Goal: Transaction & Acquisition: Purchase product/service

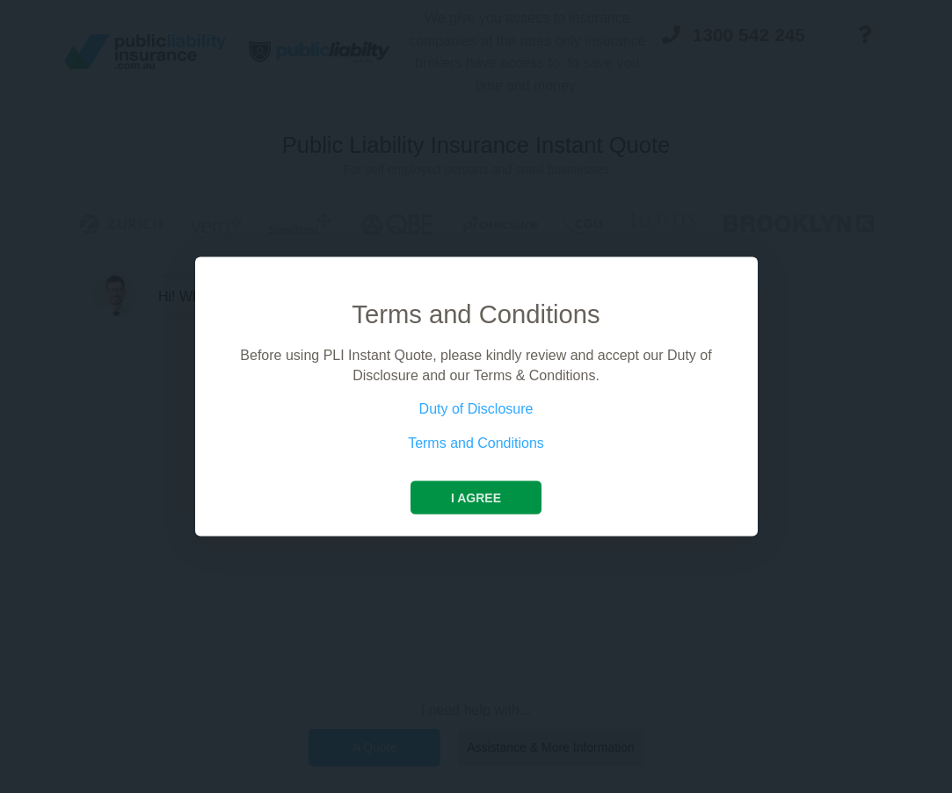
click at [452, 487] on button "I agree" at bounding box center [475, 497] width 131 height 33
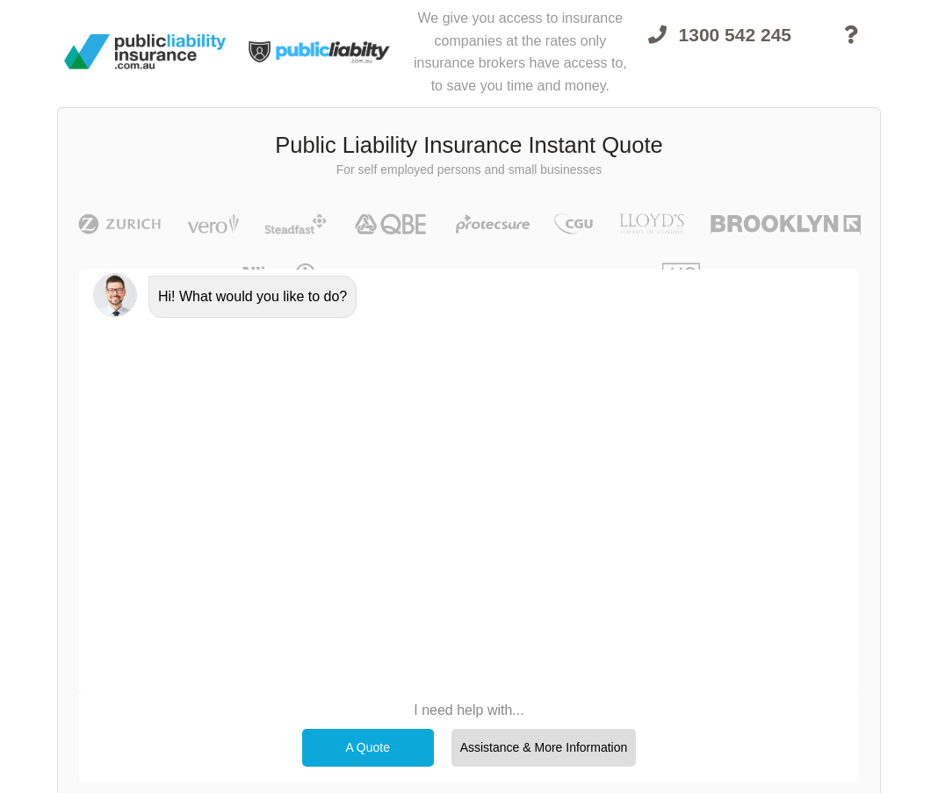
click at [375, 745] on div "A Quote" at bounding box center [368, 747] width 132 height 37
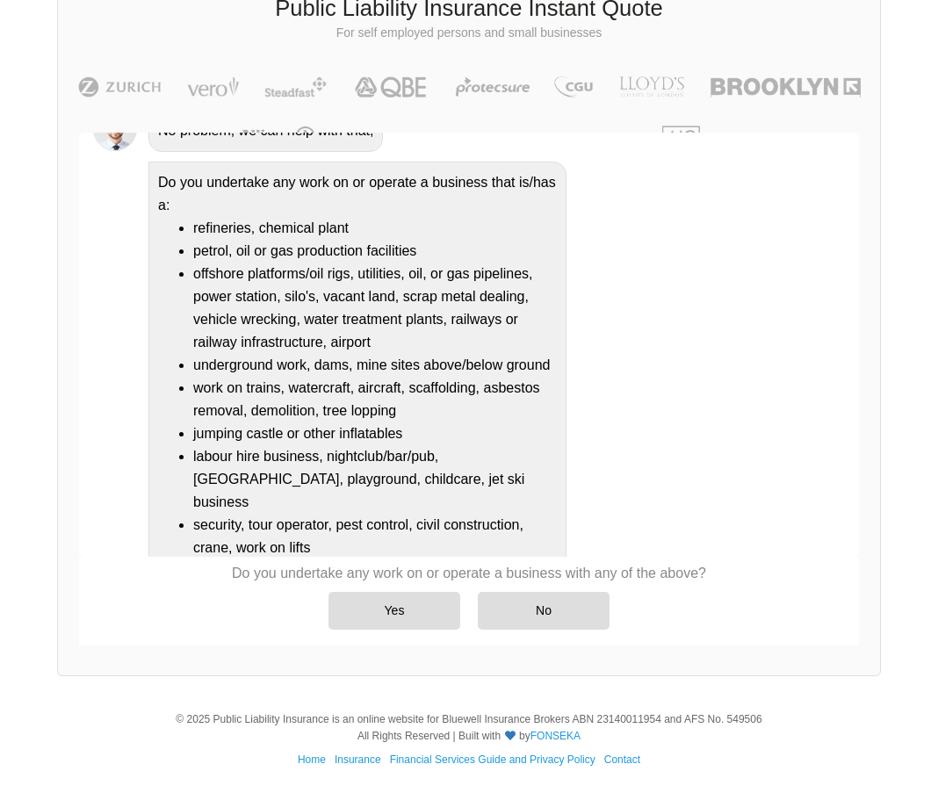
scroll to position [176, 0]
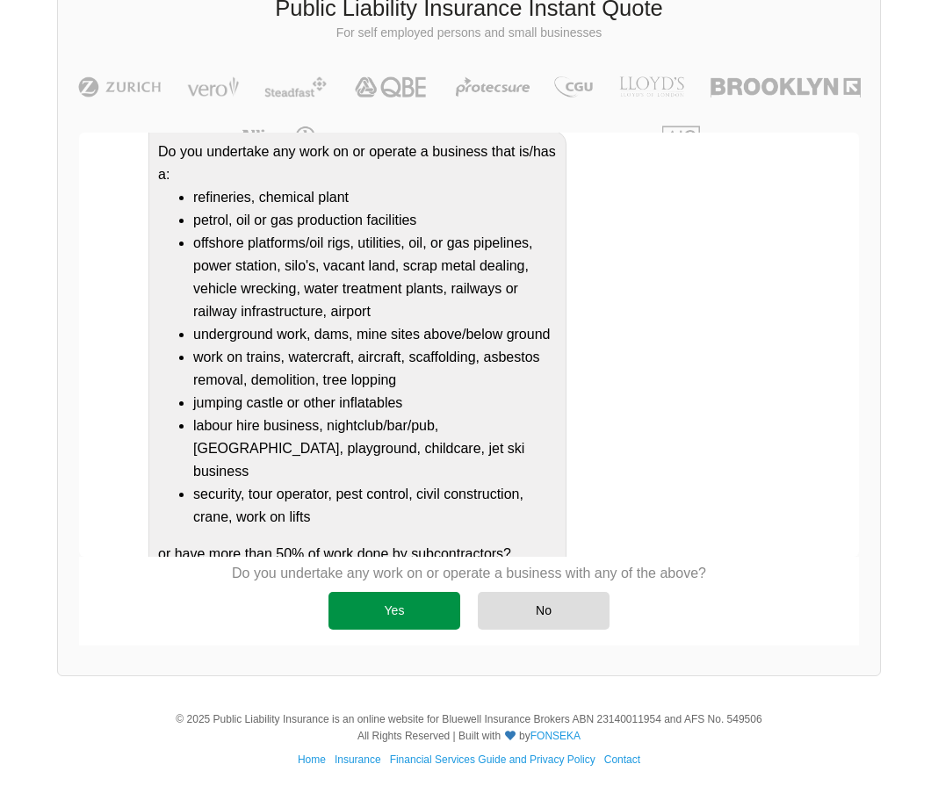
click at [416, 619] on div "Yes" at bounding box center [395, 610] width 132 height 37
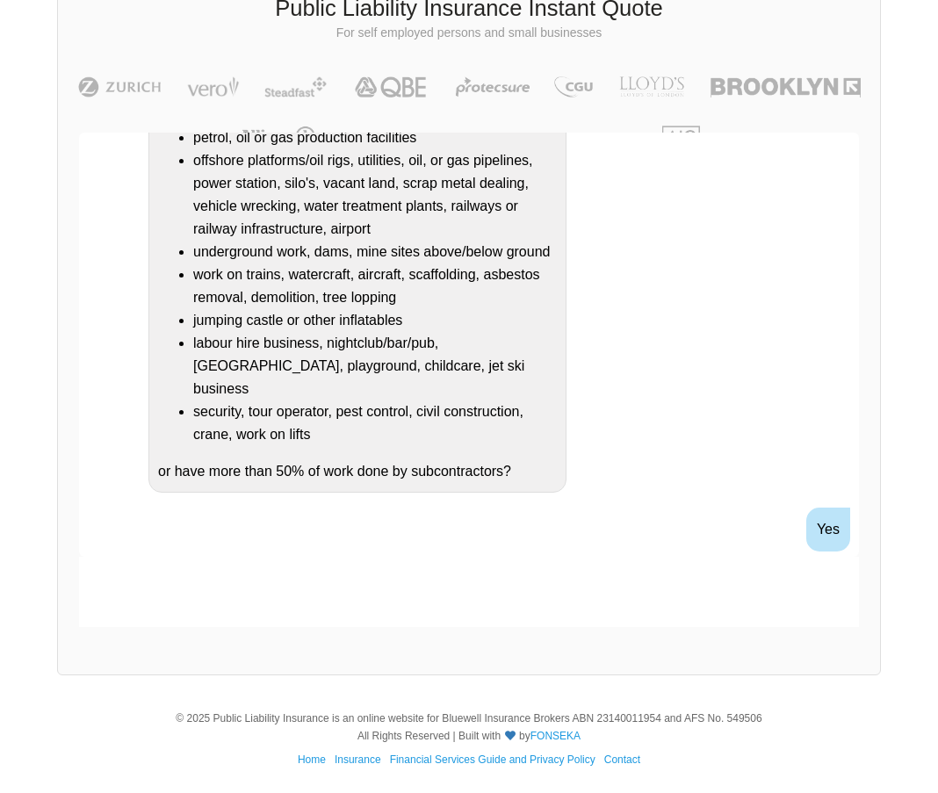
scroll to position [366, 0]
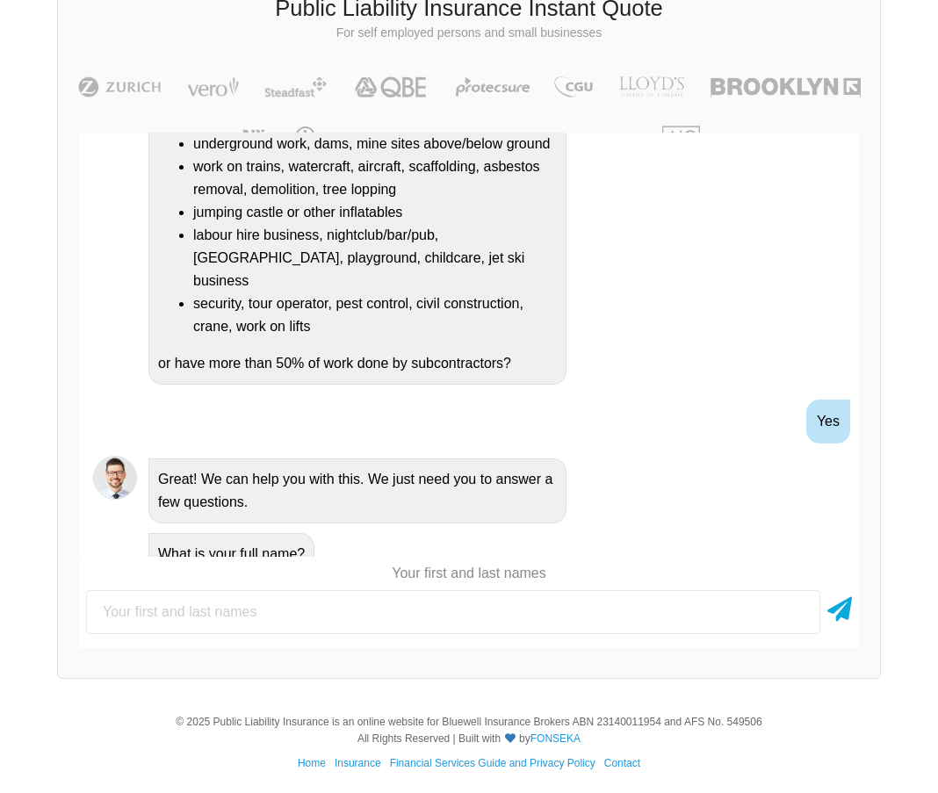
click at [329, 612] on input "text" at bounding box center [453, 612] width 735 height 44
type input "[PERSON_NAME]"
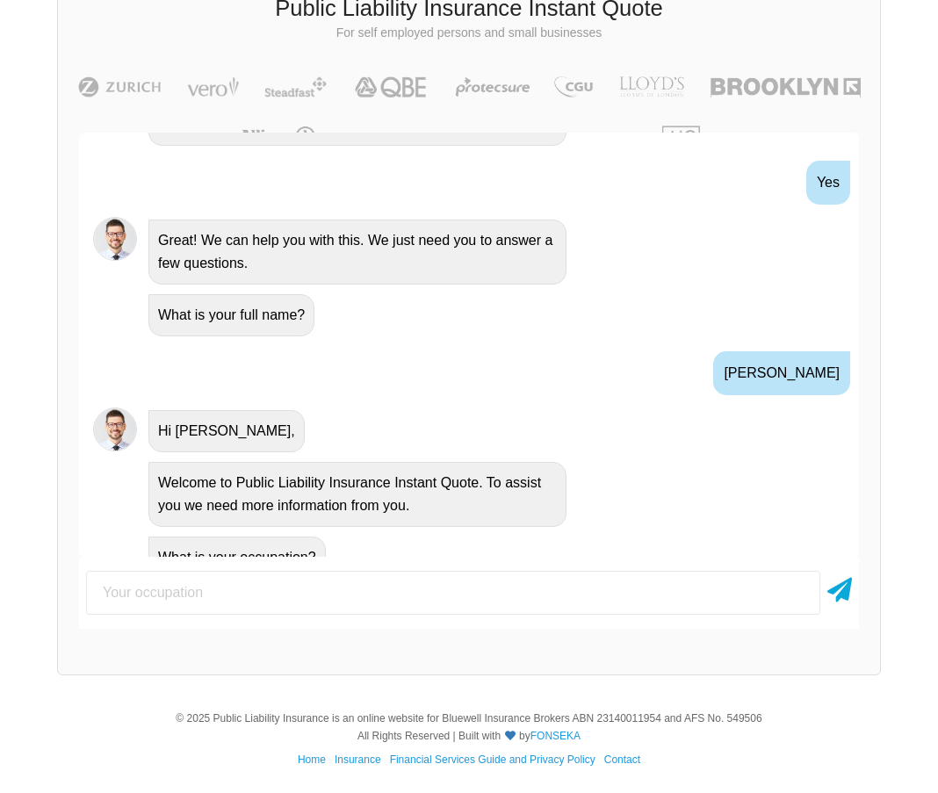
scroll to position [609, 0]
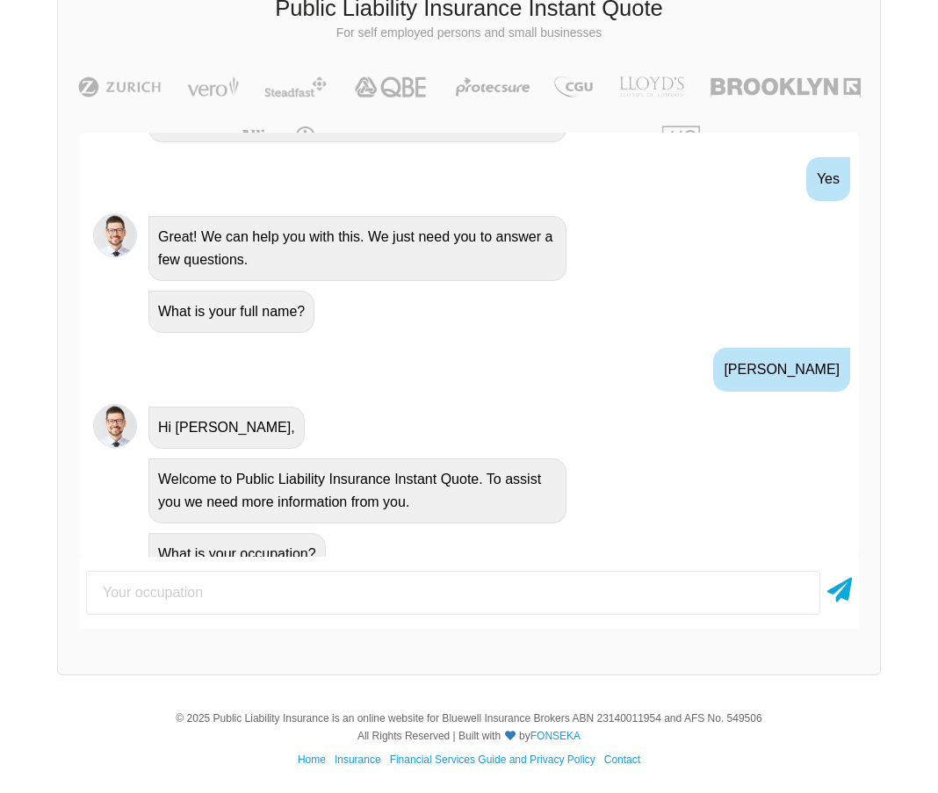
click at [280, 605] on input "text" at bounding box center [453, 593] width 735 height 44
type input "Trainer"
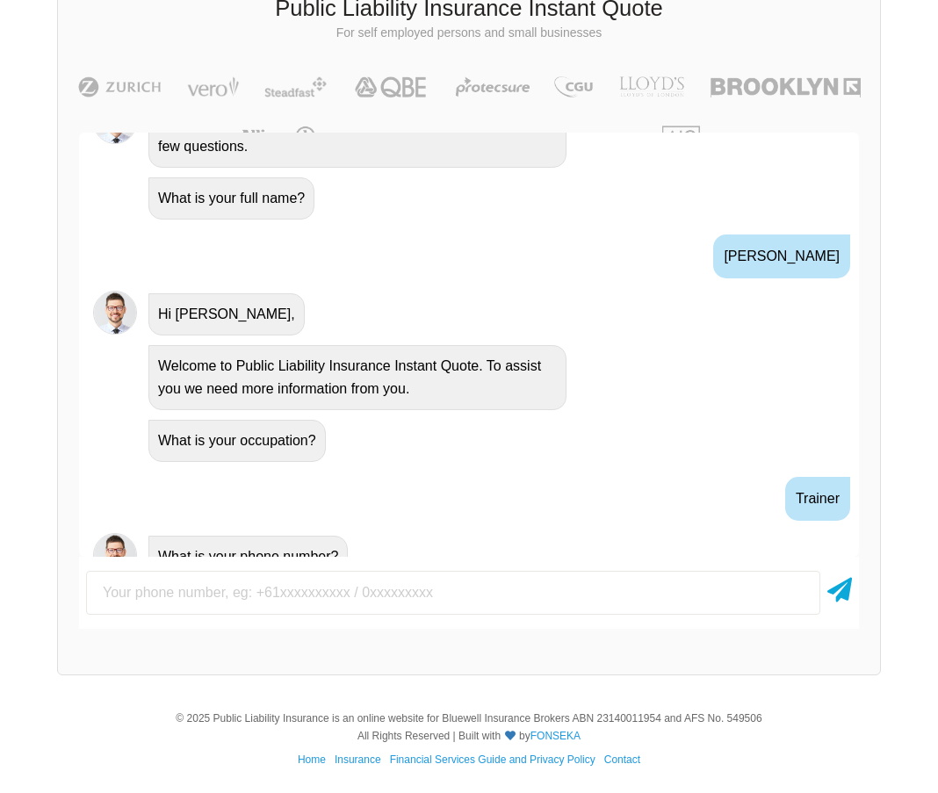
scroll to position [725, 0]
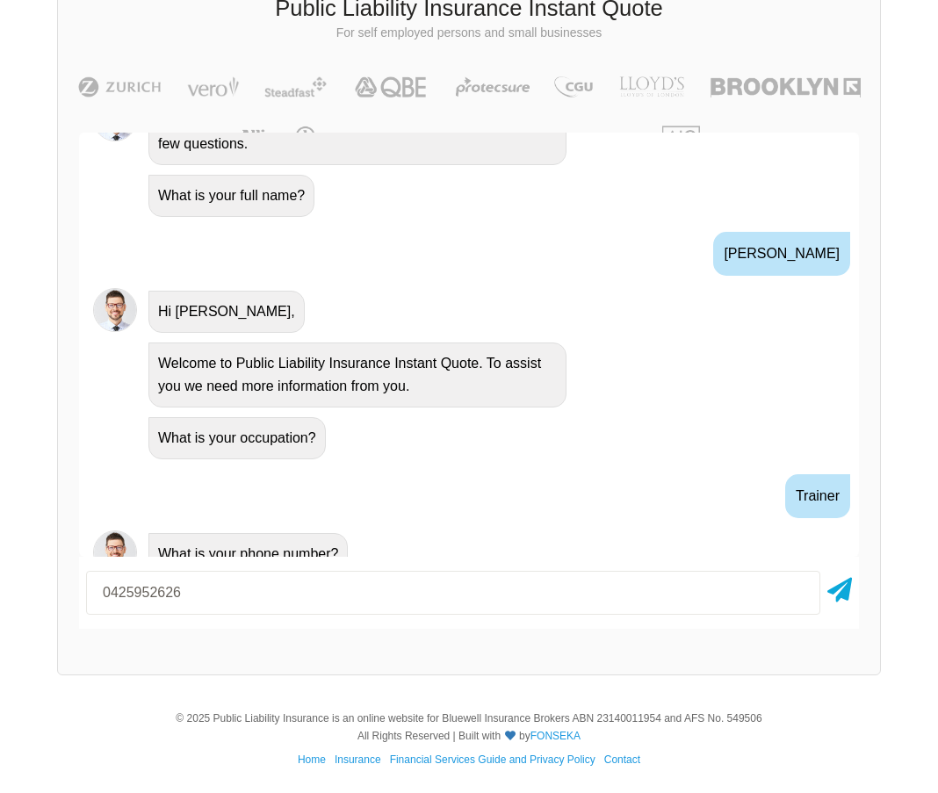
type input "0425952626"
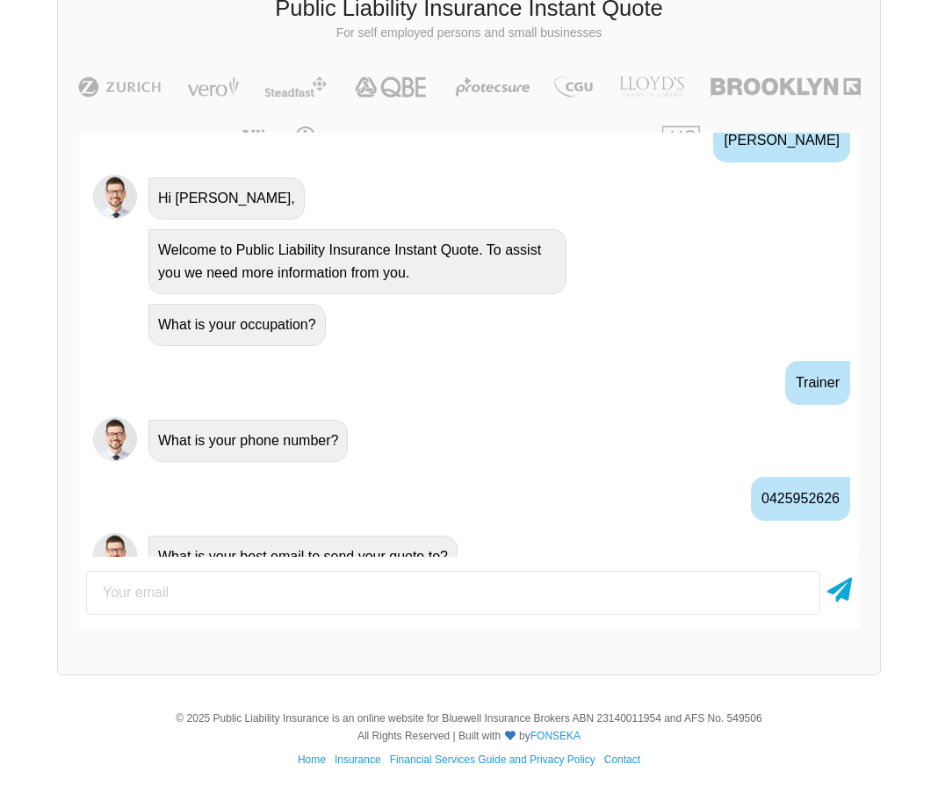
scroll to position [841, 0]
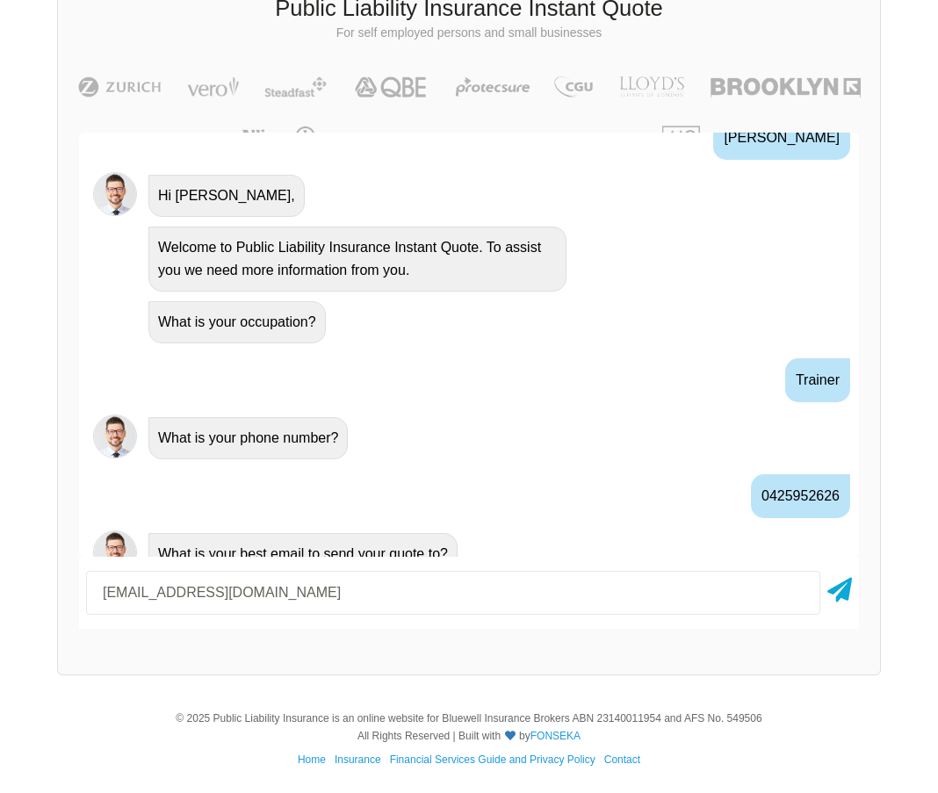
type input "[EMAIL_ADDRESS][DOMAIN_NAME]"
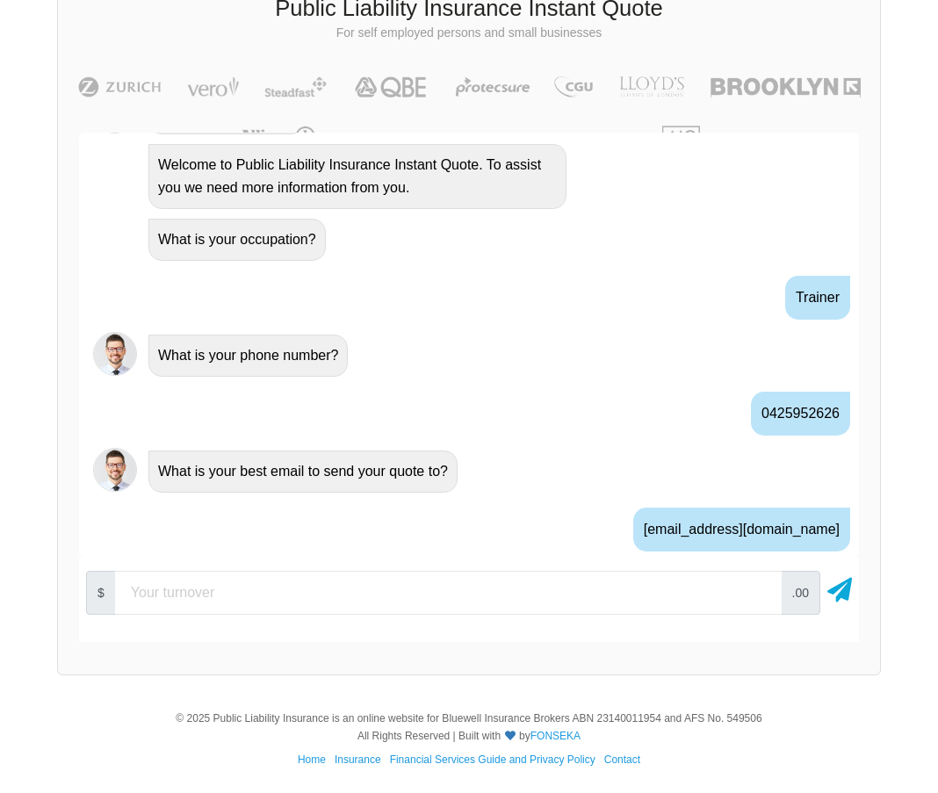
scroll to position [957, 0]
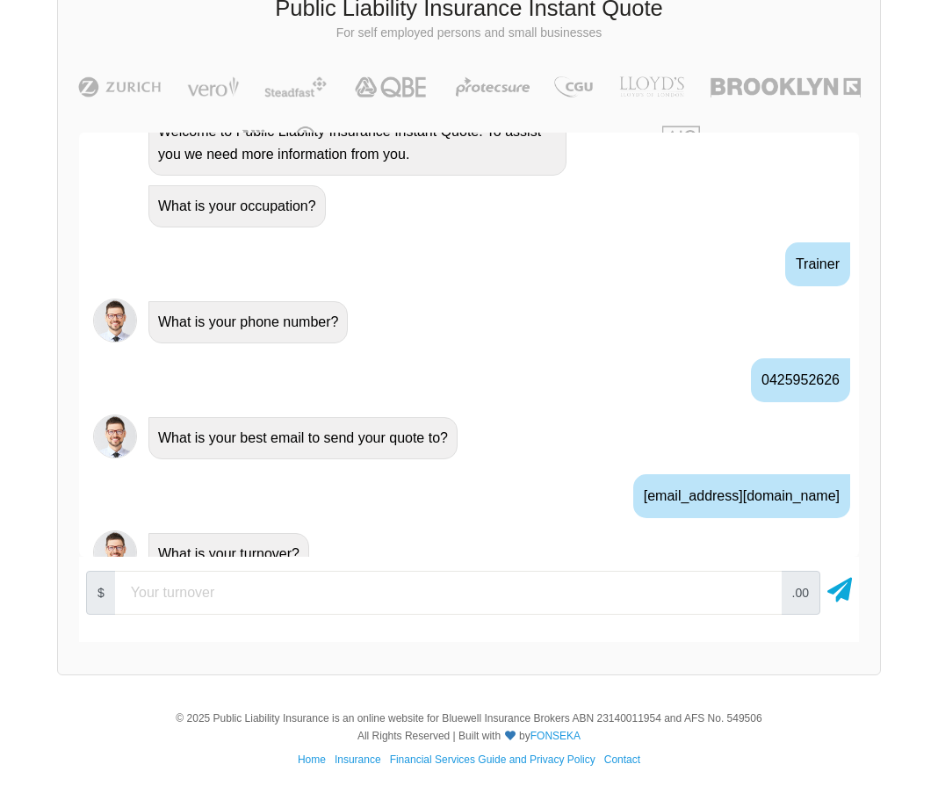
click at [241, 596] on input "number" at bounding box center [448, 593] width 667 height 44
type input "20000"
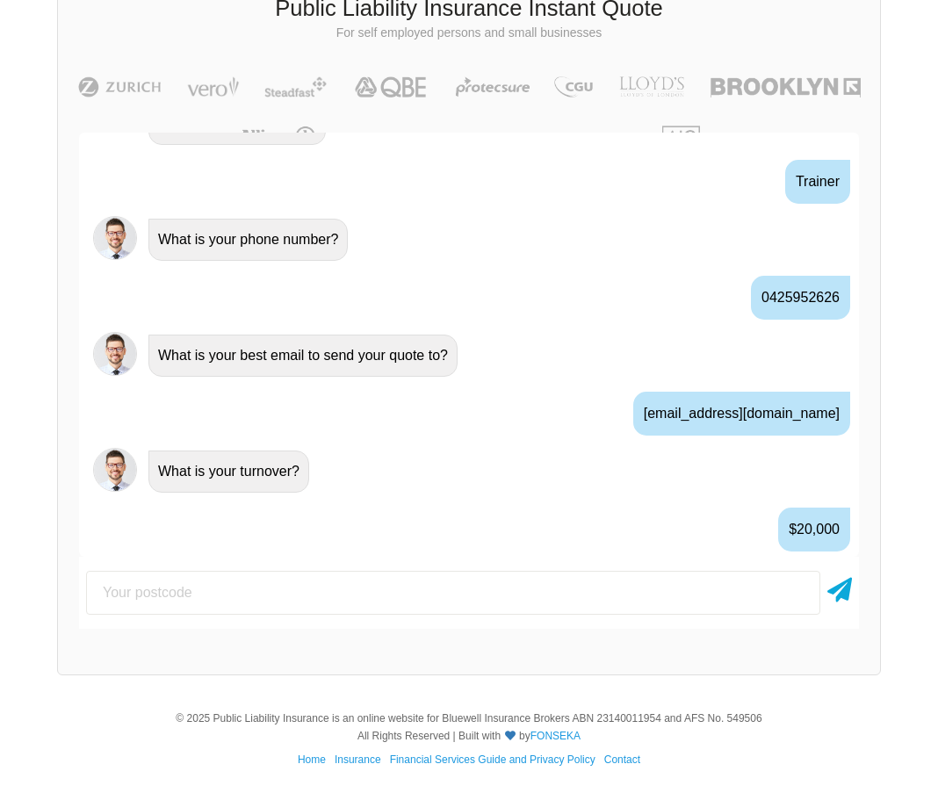
scroll to position [1073, 0]
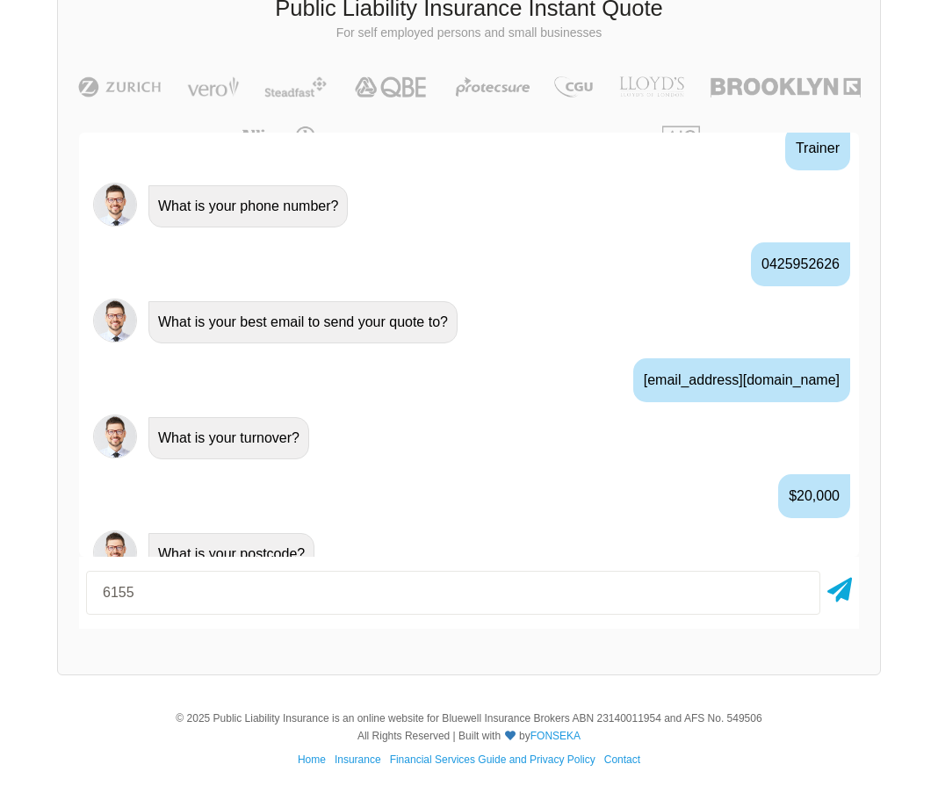
type input "6155"
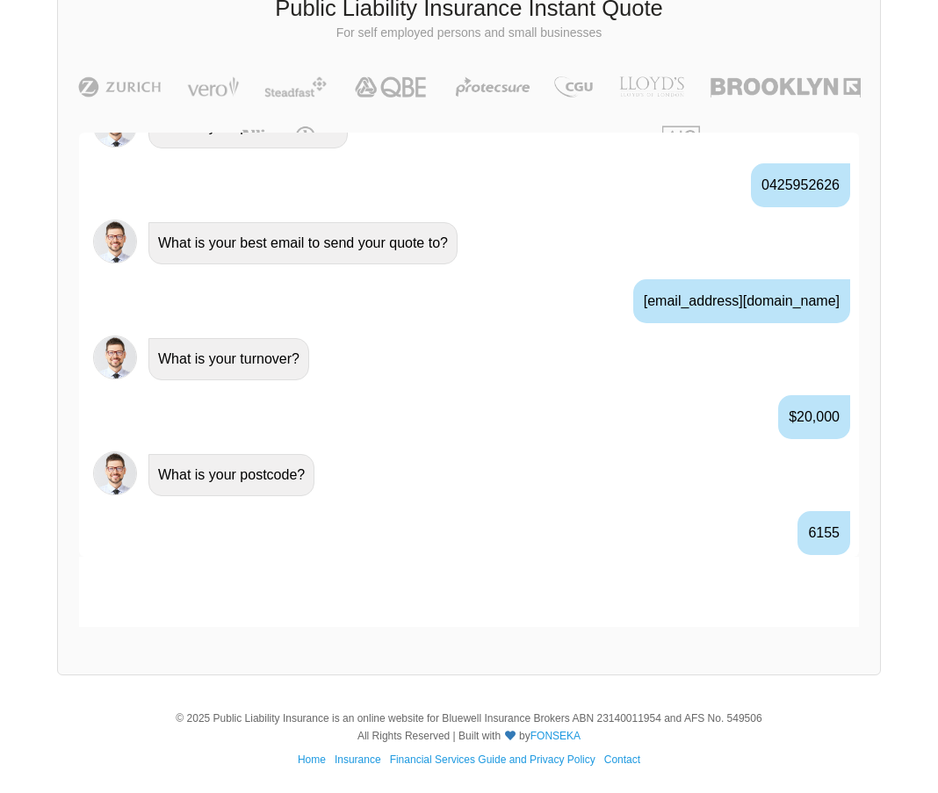
scroll to position [1189, 0]
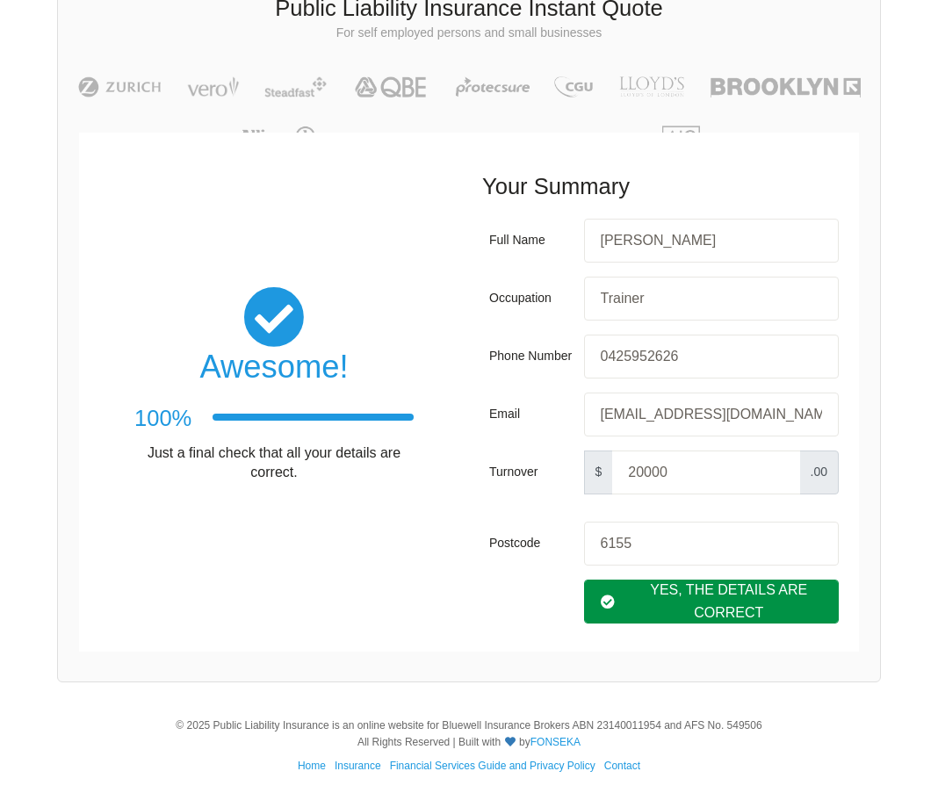
click at [722, 604] on div "Yes, The Details are correct" at bounding box center [712, 602] width 256 height 44
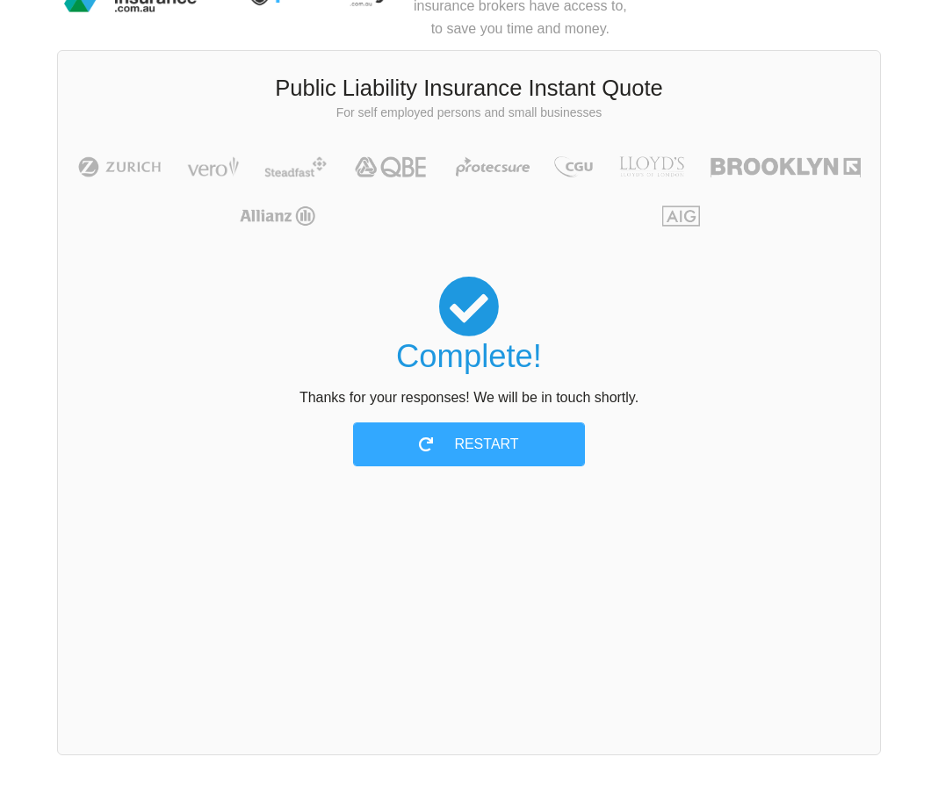
scroll to position [0, 0]
